Goal: Task Accomplishment & Management: Book appointment/travel/reservation

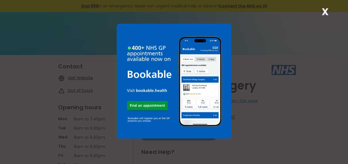
click at [148, 106] on img at bounding box center [173, 81] width 115 height 115
click at [326, 10] on strong "X" at bounding box center [324, 12] width 7 height 14
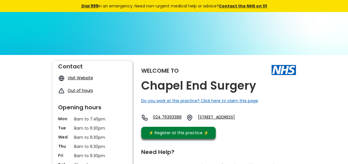
click at [74, 79] on link "Visit Website" at bounding box center [80, 78] width 25 height 6
click at [81, 78] on link "Visit Website" at bounding box center [80, 78] width 25 height 6
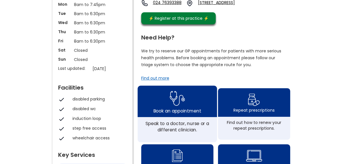
scroll to position [172, 0]
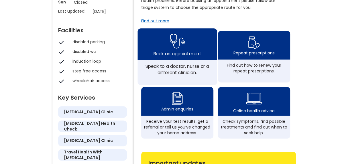
click at [178, 56] on div "Book an appointment" at bounding box center [177, 53] width 48 height 6
